Goal: Information Seeking & Learning: Learn about a topic

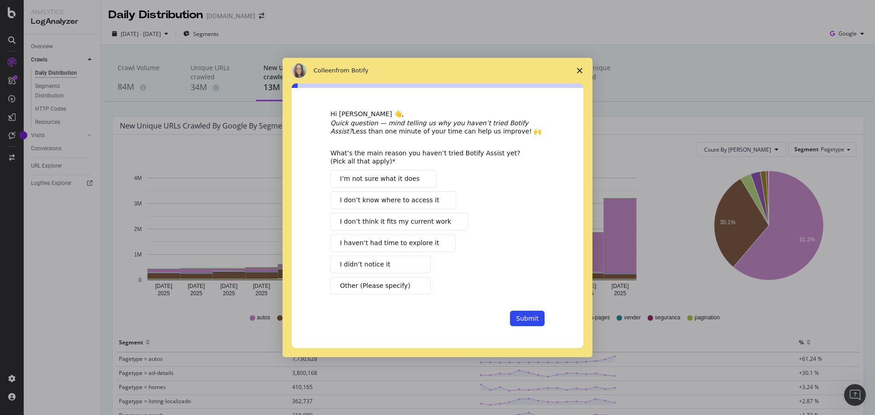
click at [580, 73] on span "Close survey" at bounding box center [580, 71] width 26 height 26
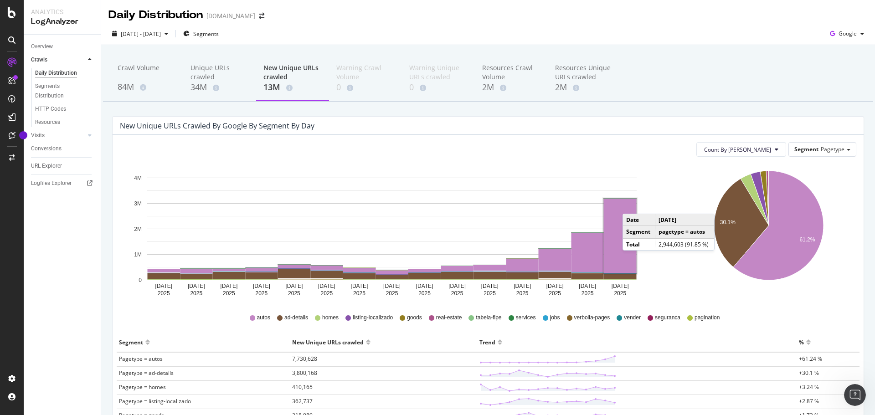
click at [631, 218] on td "Date" at bounding box center [639, 220] width 32 height 12
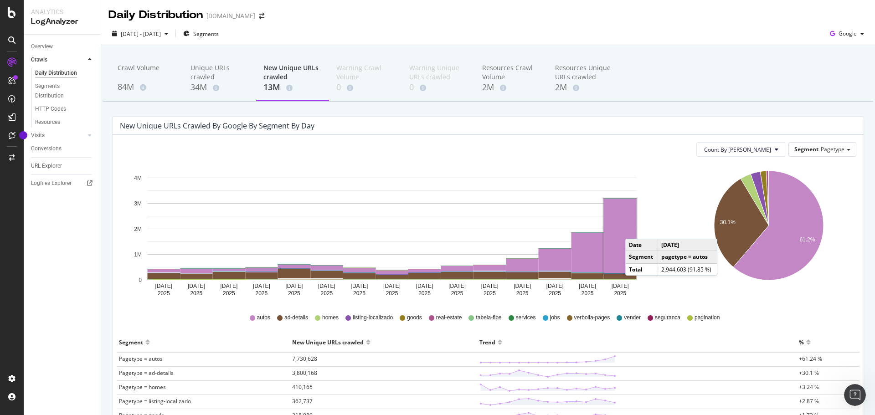
click at [635, 230] on rect "A chart." at bounding box center [620, 236] width 33 height 75
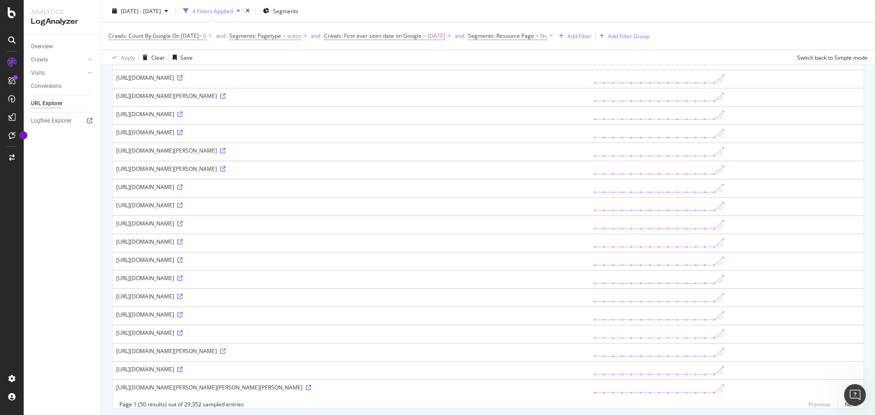
scroll to position [713, 0]
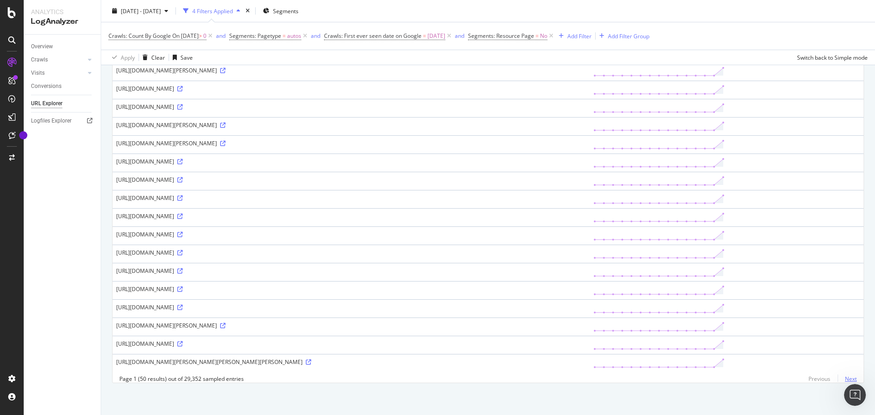
click at [842, 382] on link "Next" at bounding box center [847, 378] width 19 height 13
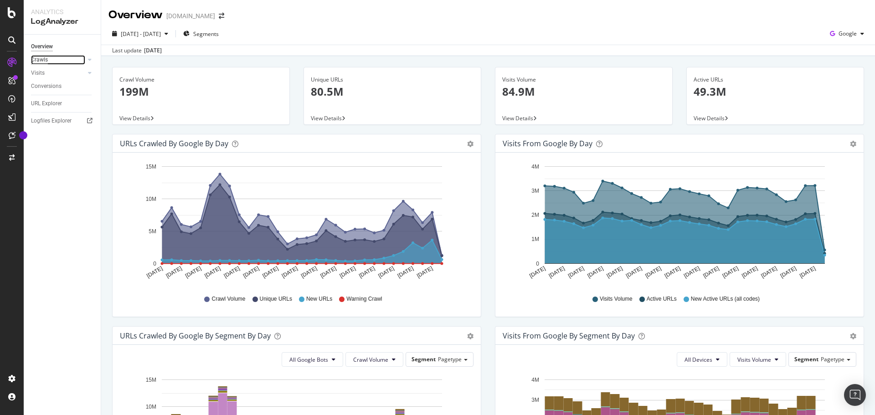
click at [39, 60] on div "Crawls" at bounding box center [39, 60] width 17 height 10
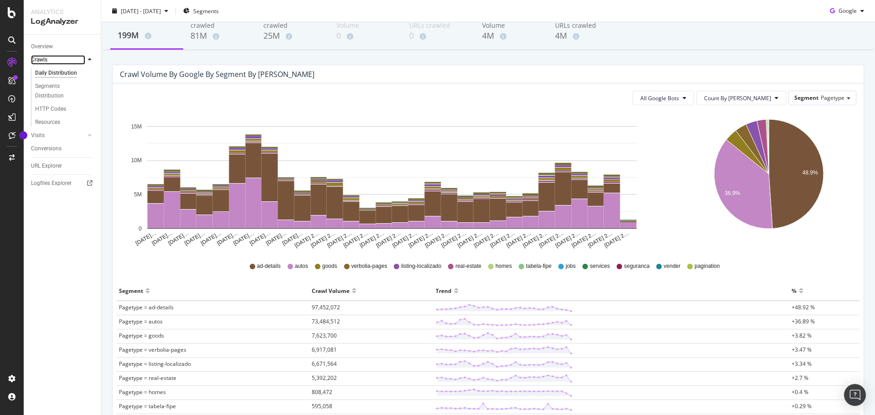
scroll to position [51, 0]
click at [51, 89] on div "Segments Distribution" at bounding box center [60, 91] width 51 height 19
